Goal: Task Accomplishment & Management: Use online tool/utility

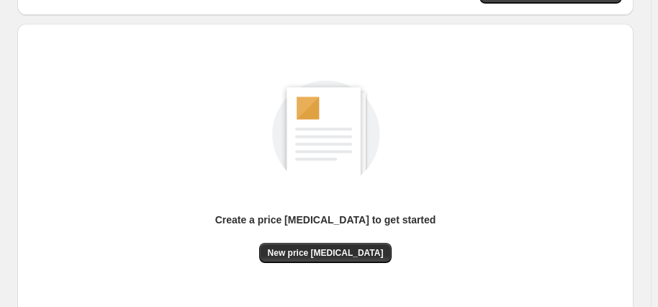
scroll to position [231, 0]
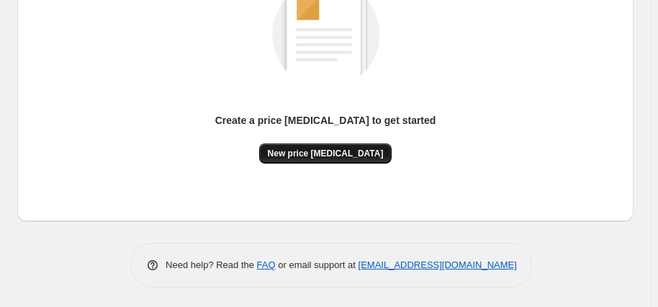
click at [307, 154] on span "New price [MEDICAL_DATA]" at bounding box center [326, 154] width 116 height 12
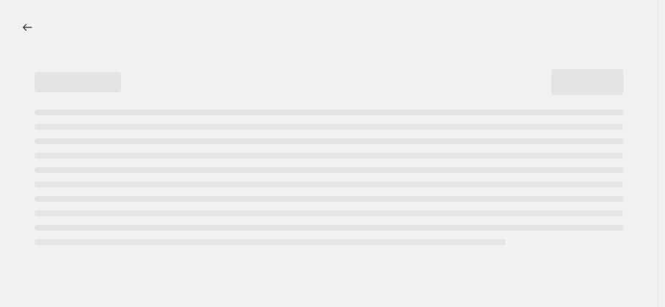
select select "percentage"
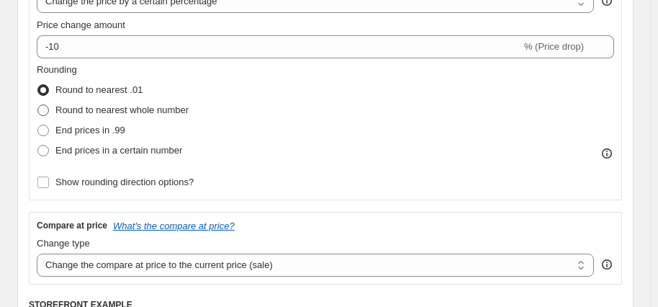
scroll to position [327, 0]
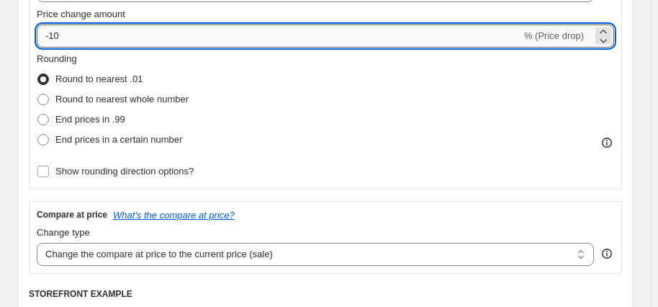
click at [89, 32] on input "-10" at bounding box center [279, 35] width 485 height 23
type input "-1"
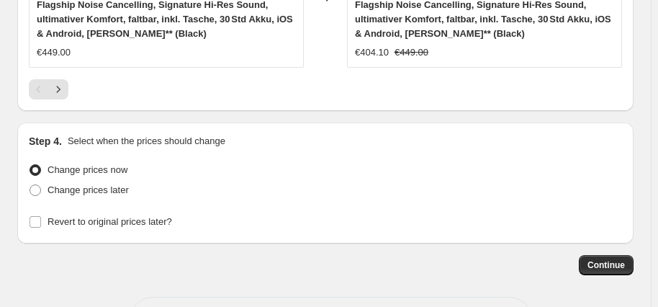
scroll to position [1752, 0]
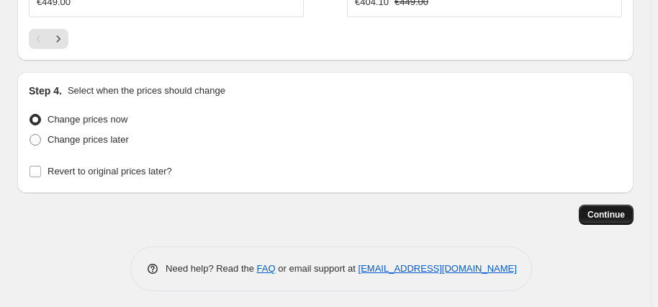
type input "-35"
click at [602, 209] on span "Continue" at bounding box center [606, 215] width 37 height 12
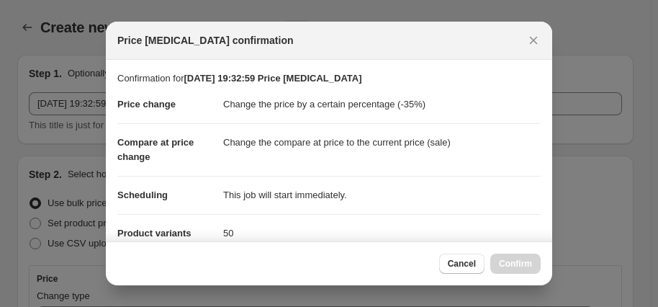
scroll to position [0, 0]
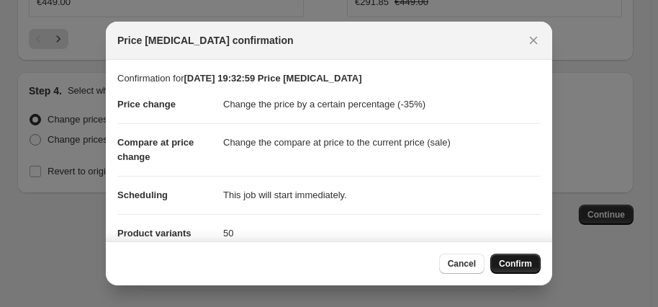
click at [514, 273] on button "Confirm" at bounding box center [515, 263] width 50 height 20
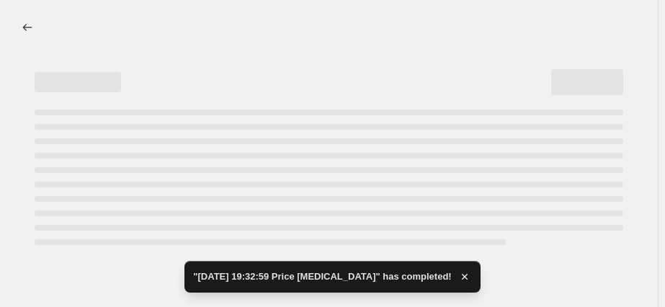
select select "percentage"
